Goal: Transaction & Acquisition: Purchase product/service

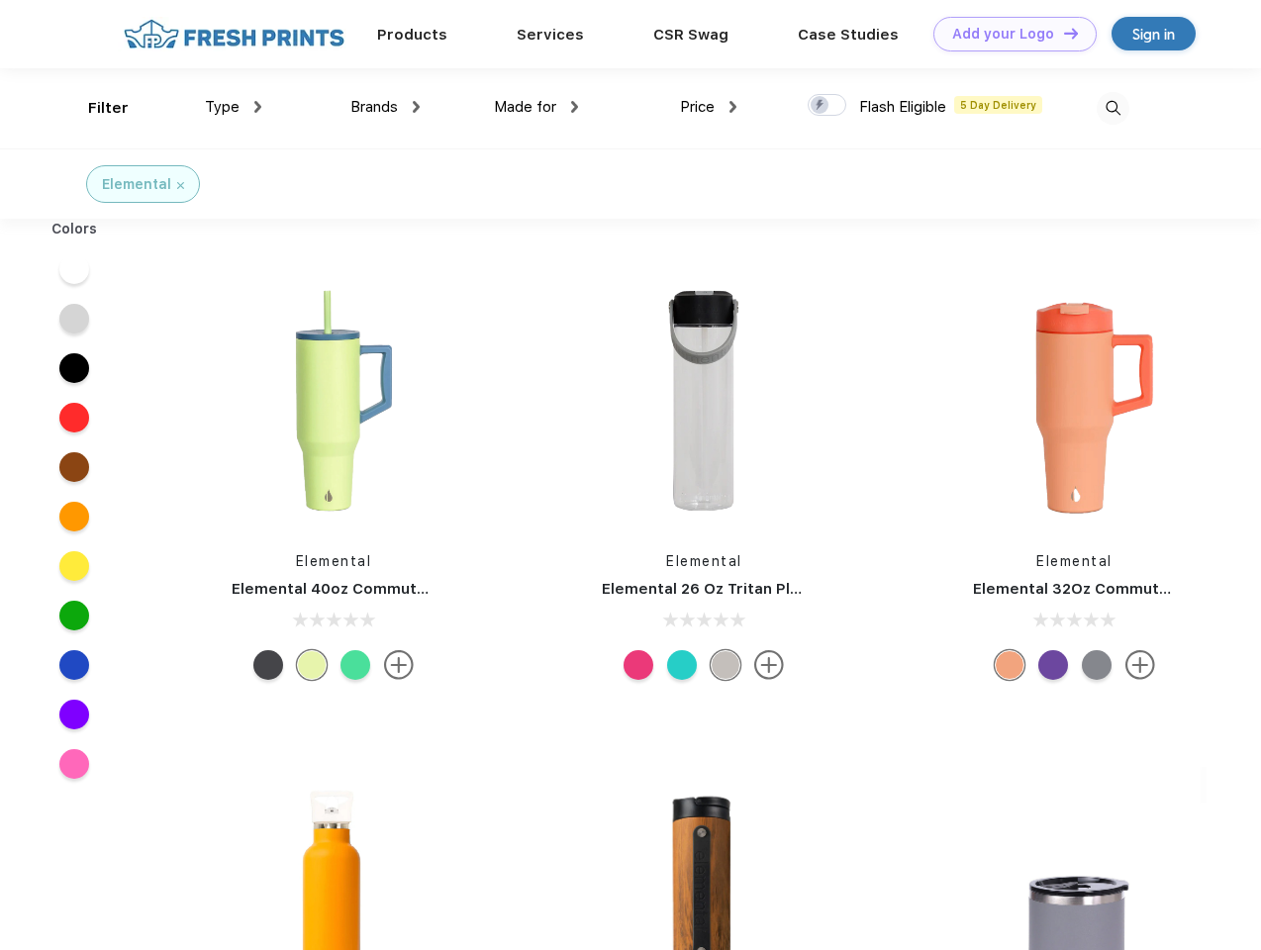
click at [1008, 34] on link "Add your Logo Design Tool" at bounding box center [1014, 34] width 163 height 35
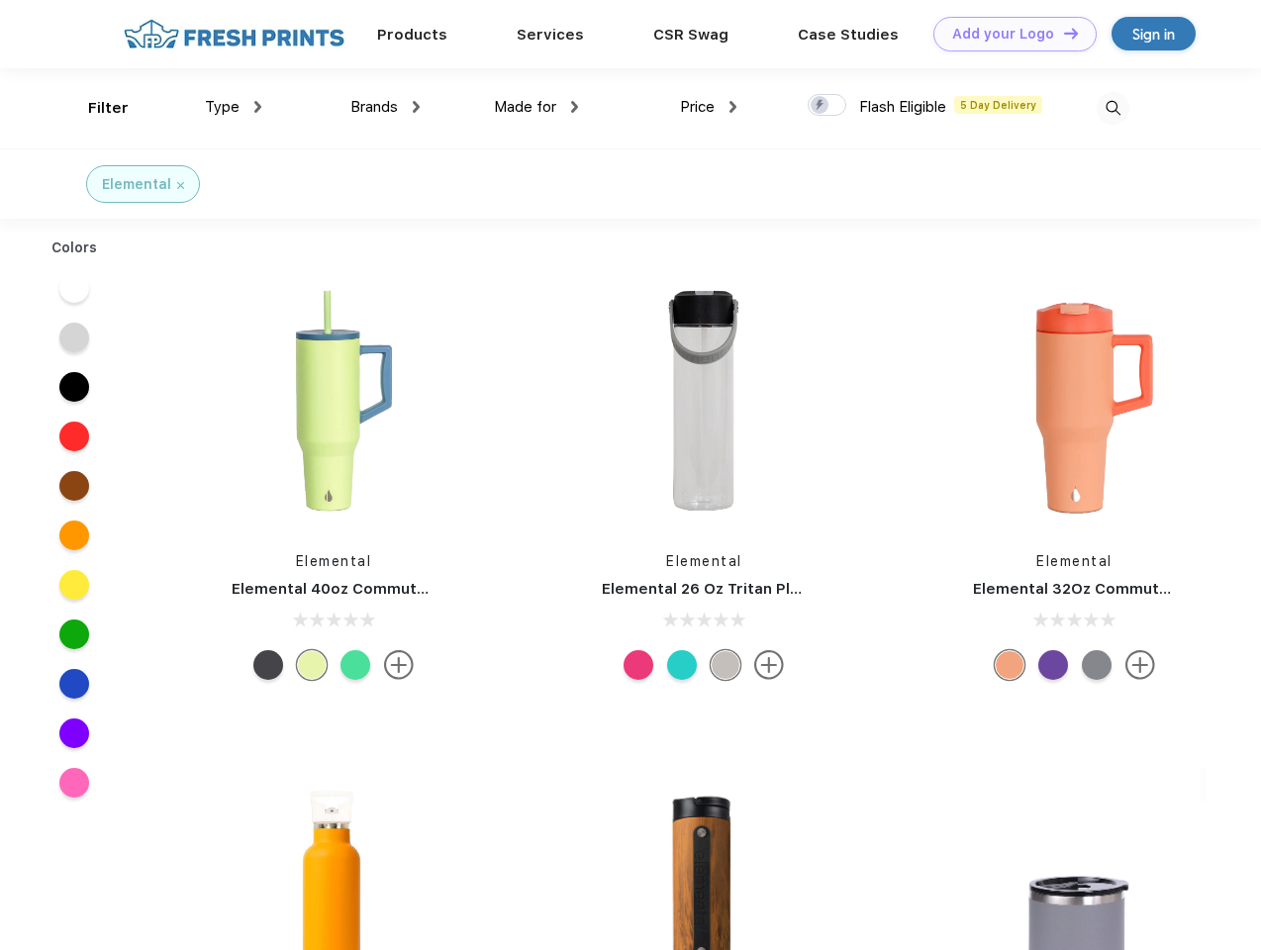
click at [0, 0] on div "Design Tool" at bounding box center [0, 0] width 0 height 0
click at [1062, 33] on link "Add your Logo Design Tool" at bounding box center [1014, 34] width 163 height 35
click at [95, 108] on div "Filter" at bounding box center [108, 108] width 41 height 23
click at [234, 107] on span "Type" at bounding box center [222, 107] width 35 height 18
click at [385, 107] on span "Brands" at bounding box center [374, 107] width 48 height 18
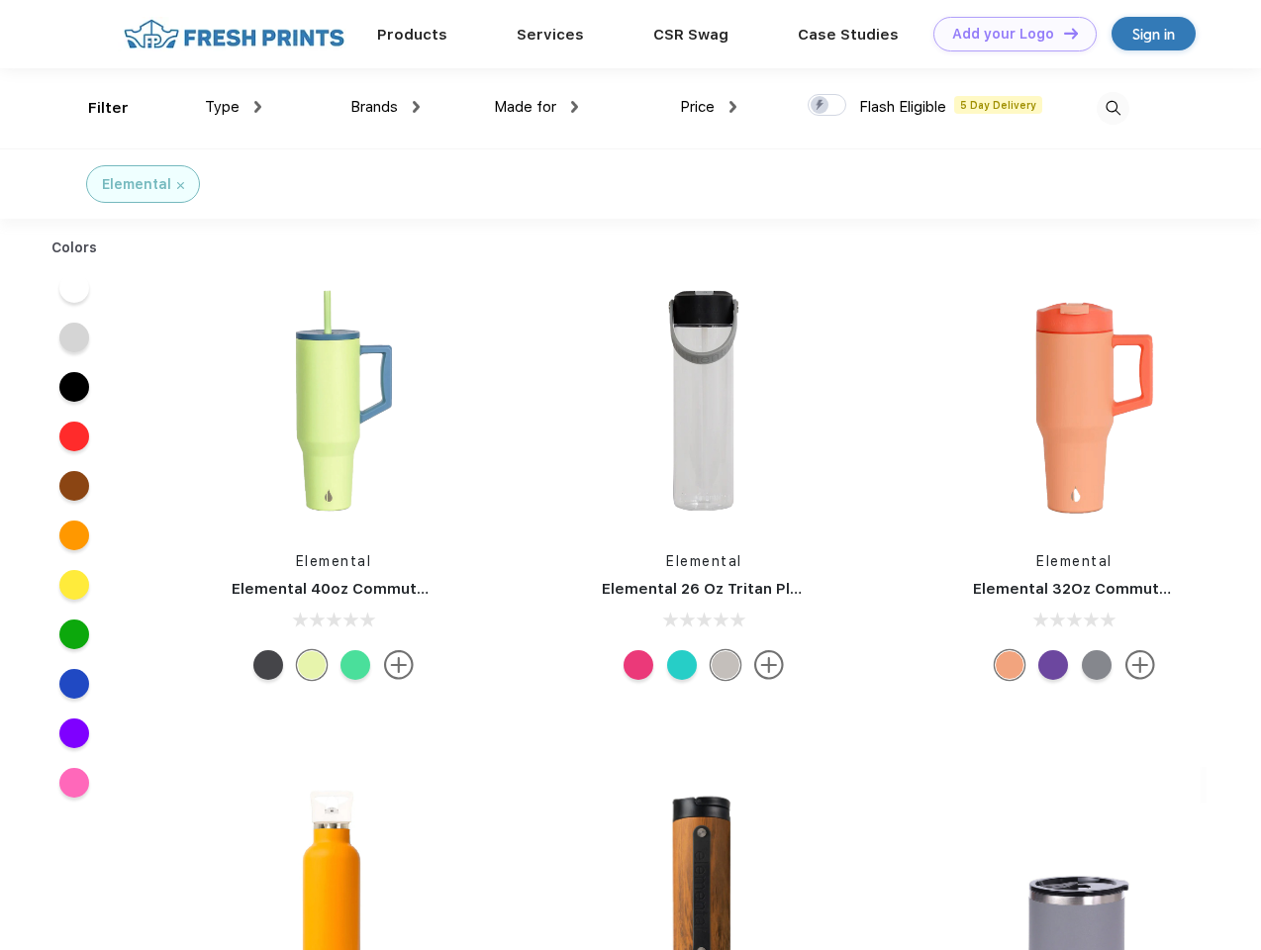
click at [536, 107] on span "Made for" at bounding box center [525, 107] width 62 height 18
click at [709, 107] on span "Price" at bounding box center [697, 107] width 35 height 18
click at [828, 106] on div at bounding box center [827, 105] width 39 height 22
click at [821, 106] on input "checkbox" at bounding box center [814, 99] width 13 height 13
click at [1113, 108] on img at bounding box center [1113, 108] width 33 height 33
